Goal: Task Accomplishment & Management: Manage account settings

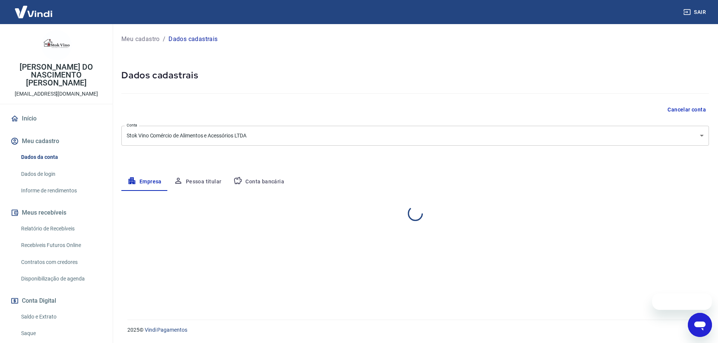
select select "RJ"
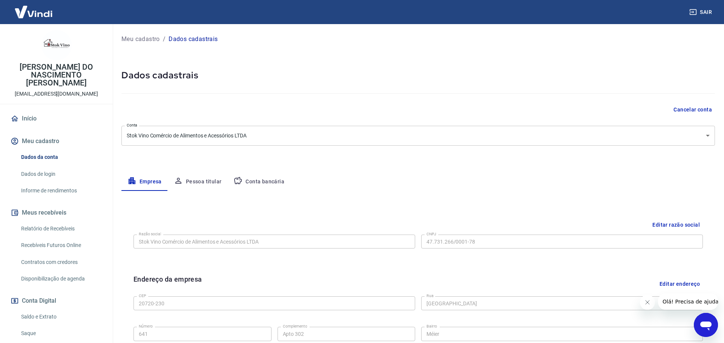
click at [265, 138] on body "Sair MARCELO DO NASCIMENTO EUSTAQUIO contato@stokvino.com.br Início Meu cadastr…" at bounding box center [362, 171] width 724 height 343
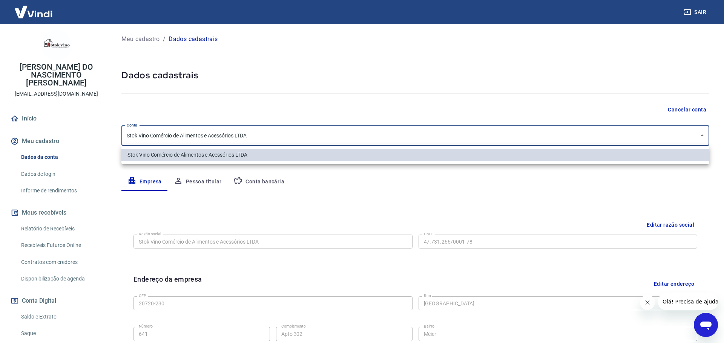
click at [268, 137] on div at bounding box center [362, 171] width 724 height 343
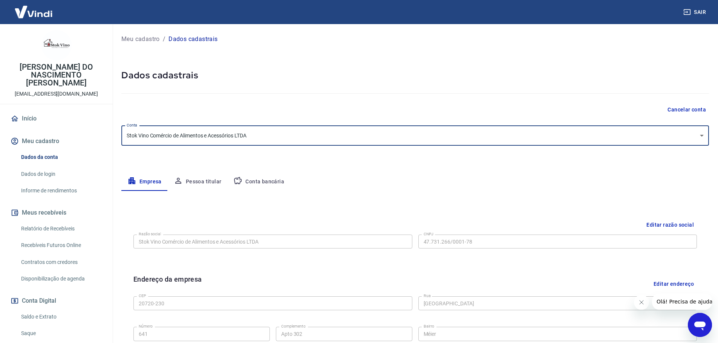
click at [213, 182] on button "Pessoa titular" at bounding box center [198, 182] width 60 height 18
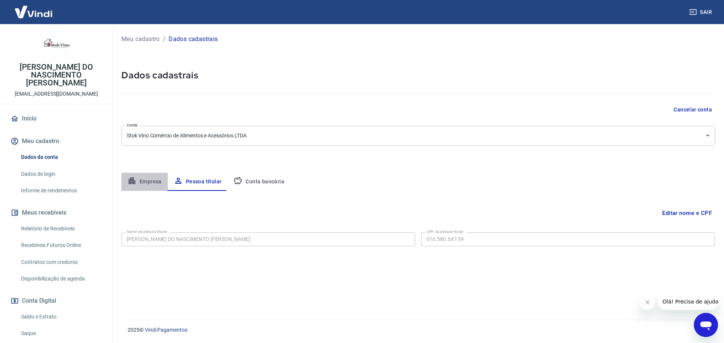
click at [145, 182] on button "Empresa" at bounding box center [144, 182] width 46 height 18
select select "RJ"
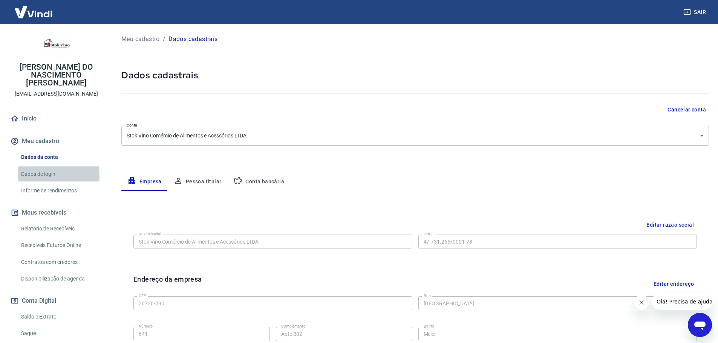
click at [44, 168] on link "Dados de login" at bounding box center [61, 174] width 86 height 15
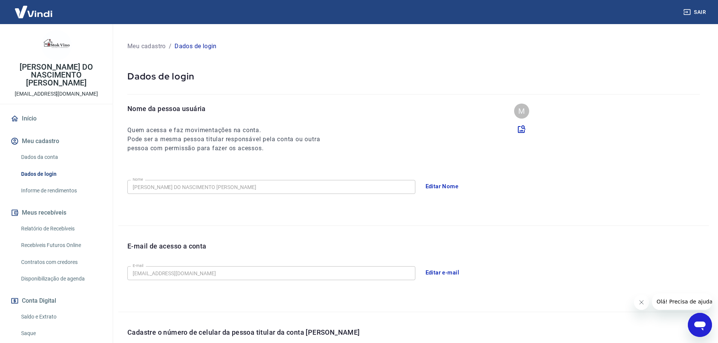
scroll to position [75, 0]
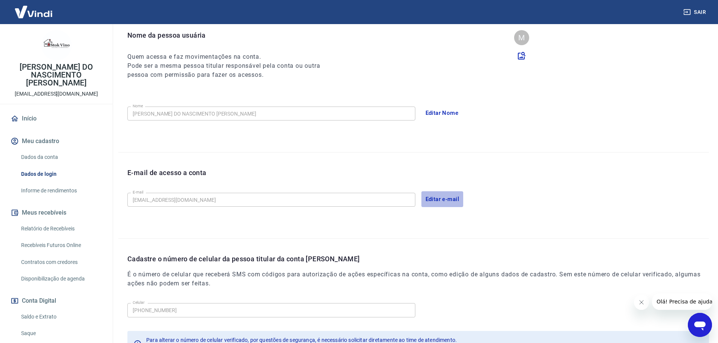
click at [444, 202] on button "Editar e-mail" at bounding box center [442, 199] width 42 height 16
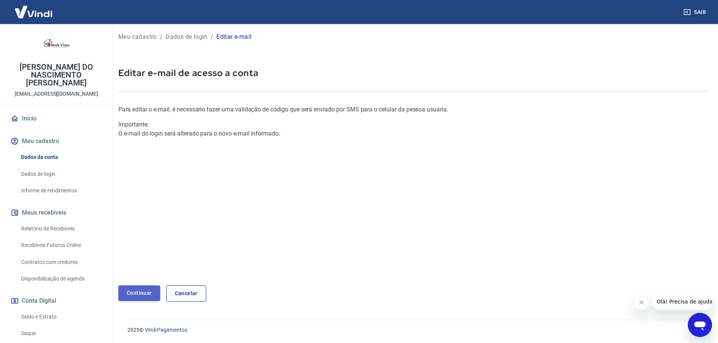
click at [142, 297] on link "Continuar" at bounding box center [139, 293] width 42 height 15
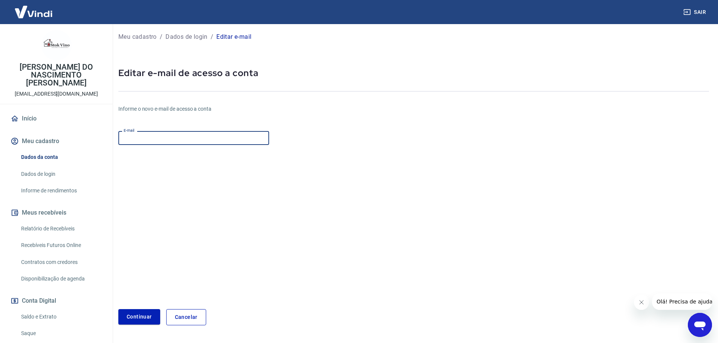
click at [157, 140] on input "E-mail" at bounding box center [193, 138] width 151 height 14
paste input "admstokvino@gmail.com"
type input "admstokvino@gmail.com"
click at [136, 315] on button "Continuar" at bounding box center [139, 316] width 42 height 15
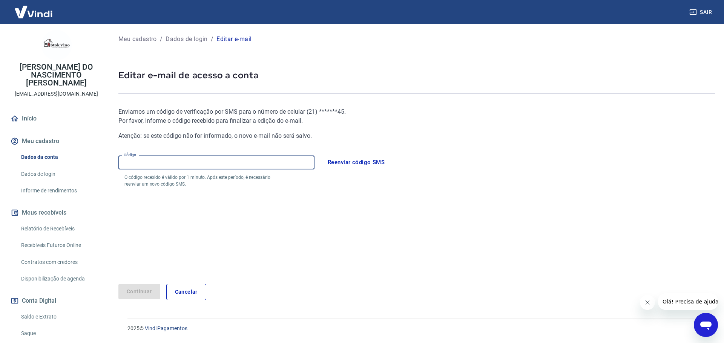
click at [161, 162] on input "Código" at bounding box center [216, 163] width 196 height 14
type input "737515"
click at [135, 295] on button "Continuar" at bounding box center [139, 291] width 42 height 15
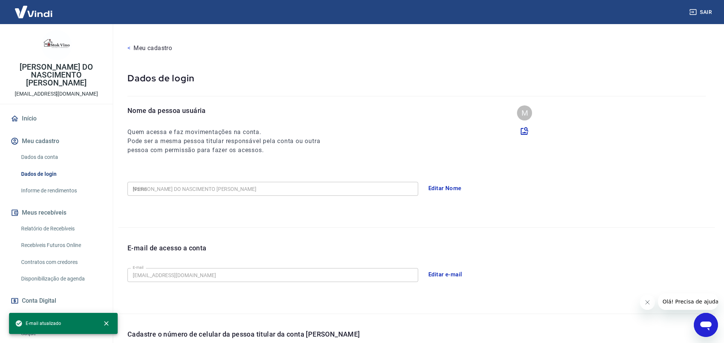
type input "(21) 96433-0945"
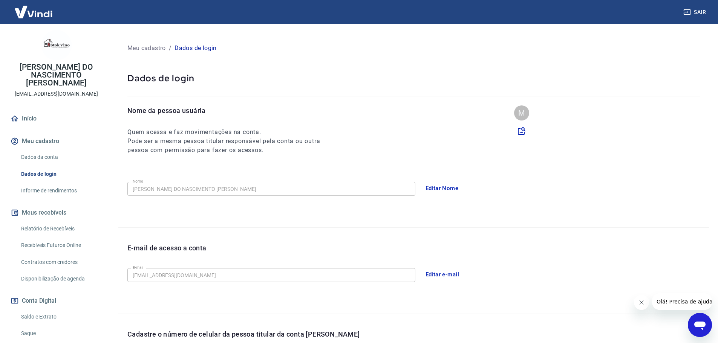
click at [40, 150] on link "Dados da conta" at bounding box center [61, 157] width 86 height 15
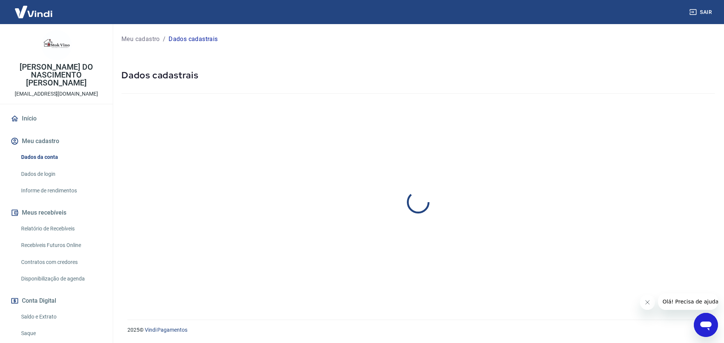
select select "RJ"
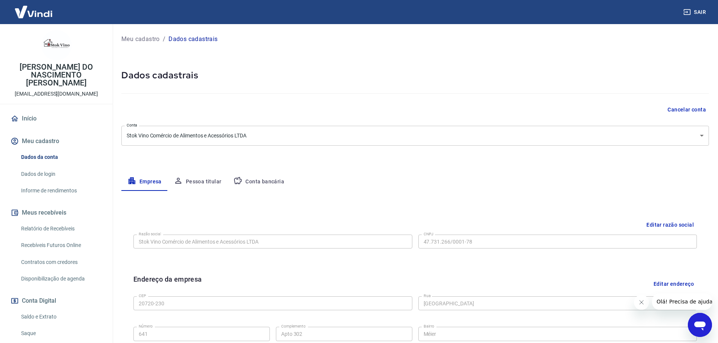
click at [695, 12] on button "Sair" at bounding box center [695, 12] width 27 height 14
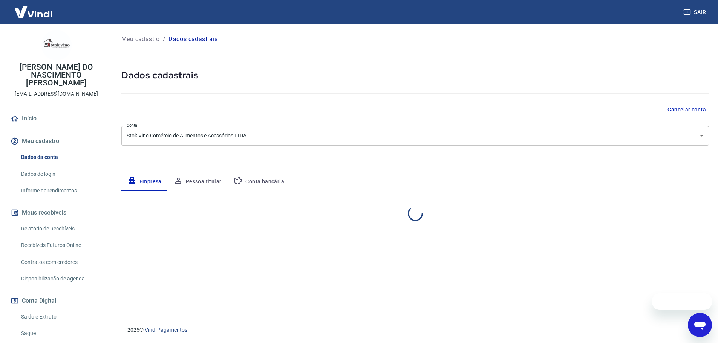
select select "RJ"
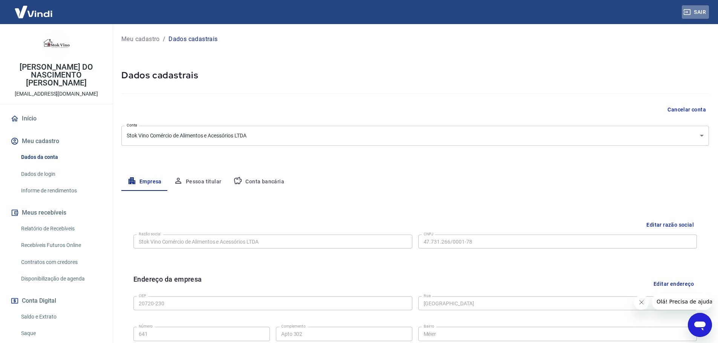
click at [697, 12] on button "Sair" at bounding box center [695, 12] width 27 height 14
